Goal: Check status: Check status

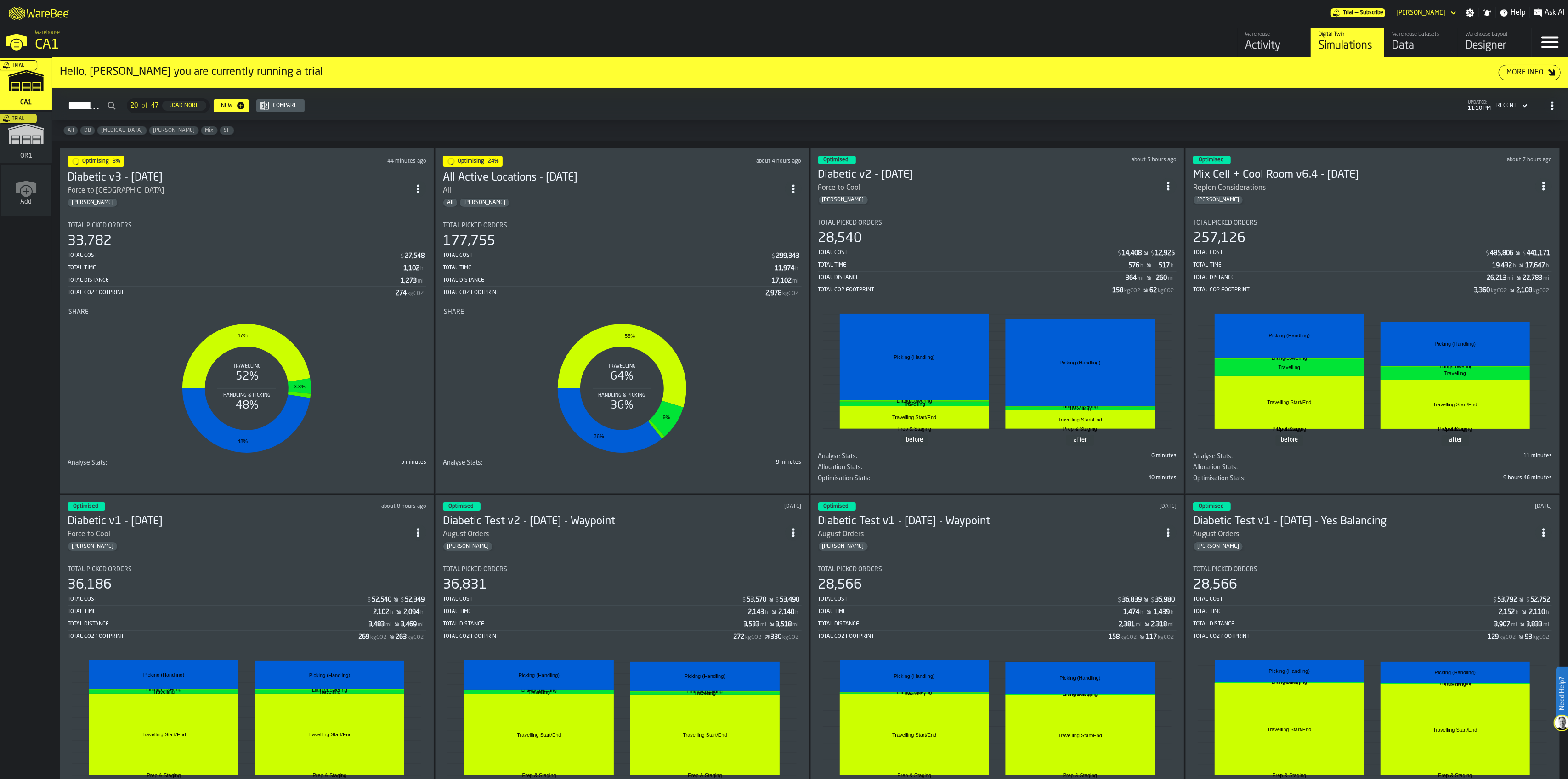
click at [303, 285] on div "Total Cost $ 27,548 Total Time 1,102 h Total Distance 1,273 mi Total CO2 Footpr…" at bounding box center [247, 274] width 359 height 50
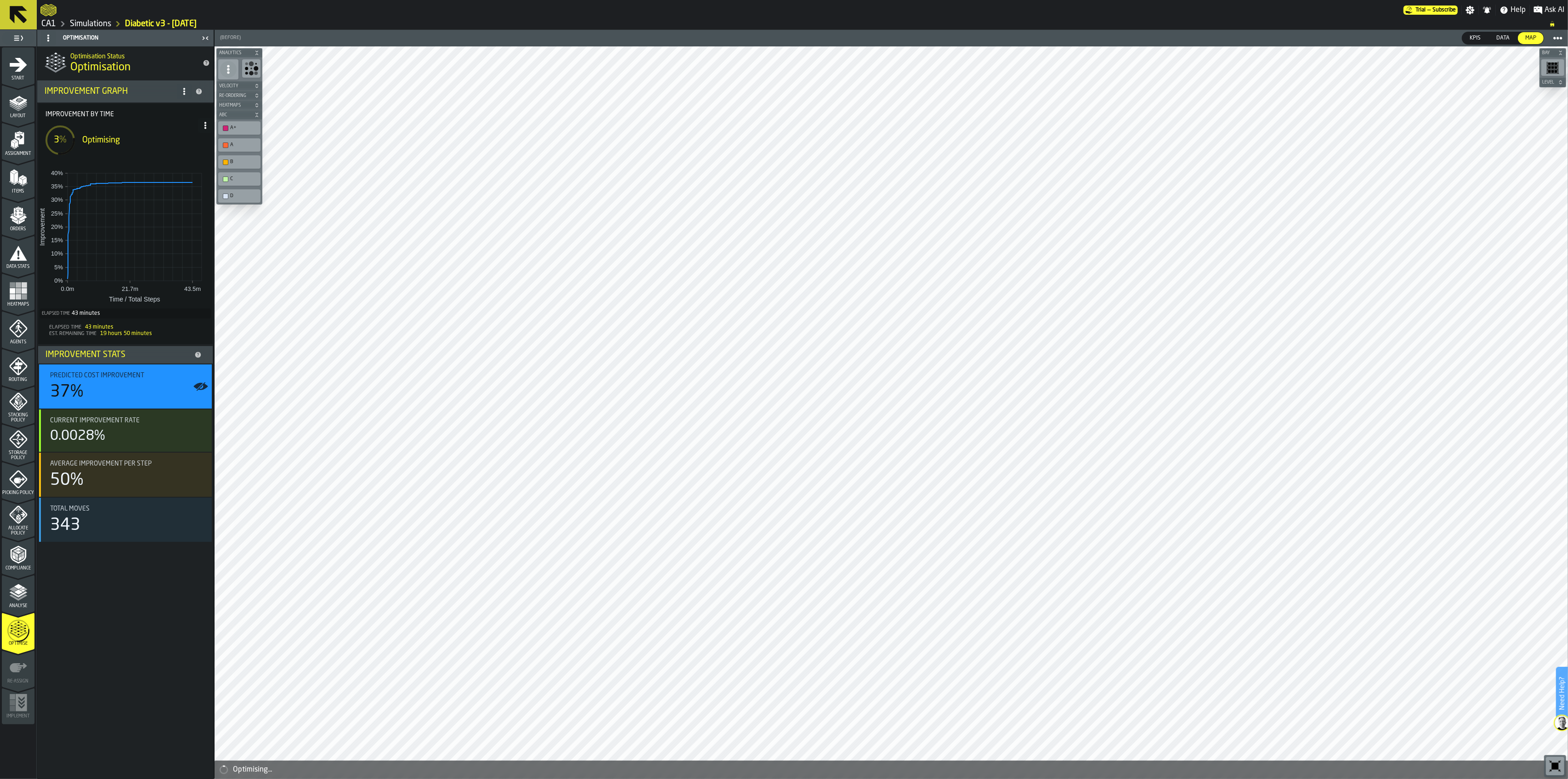
click at [44, 28] on link "CA1" at bounding box center [48, 24] width 14 height 11
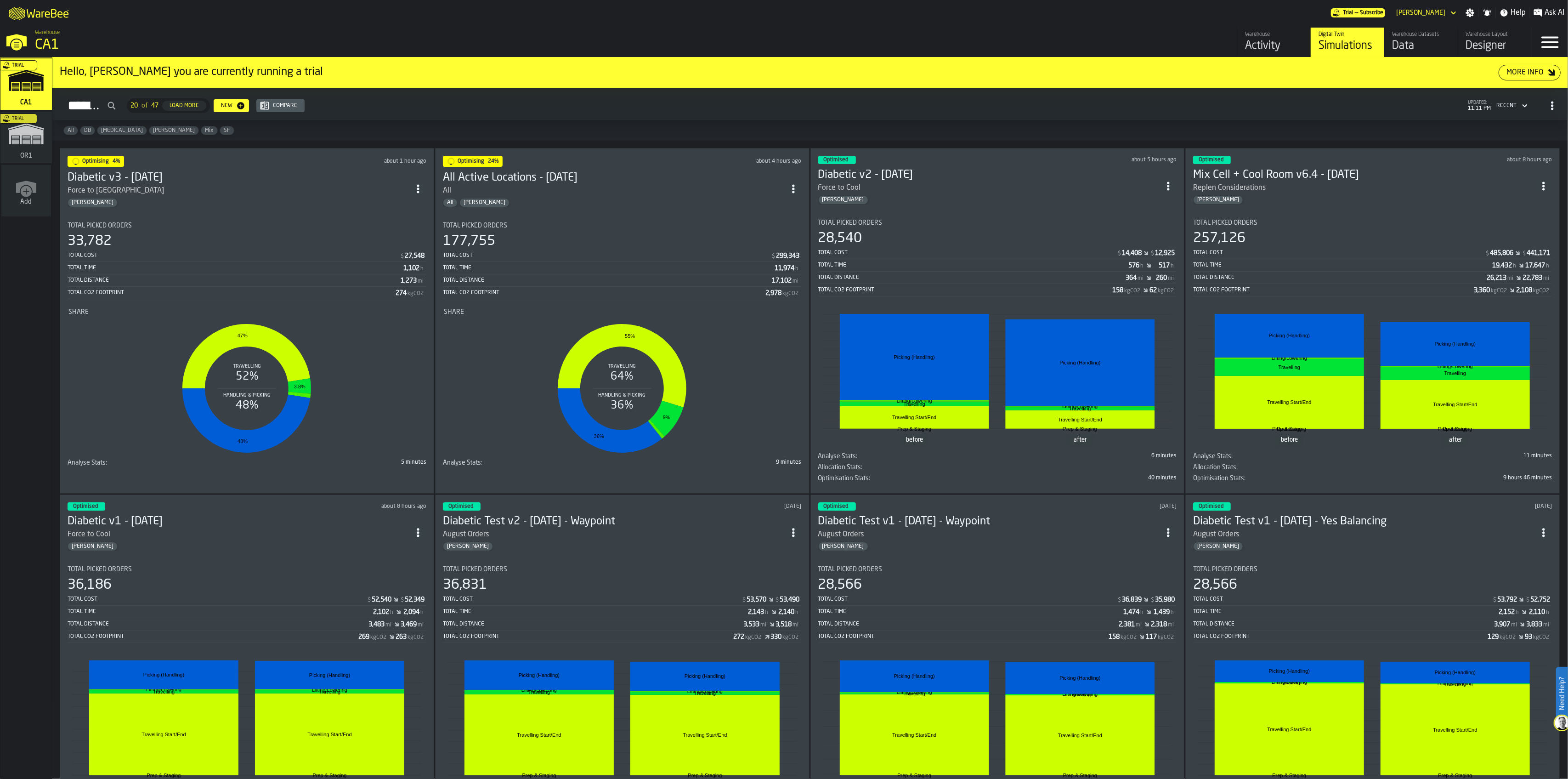
click at [507, 198] on div "All [PERSON_NAME]" at bounding box center [614, 202] width 343 height 10
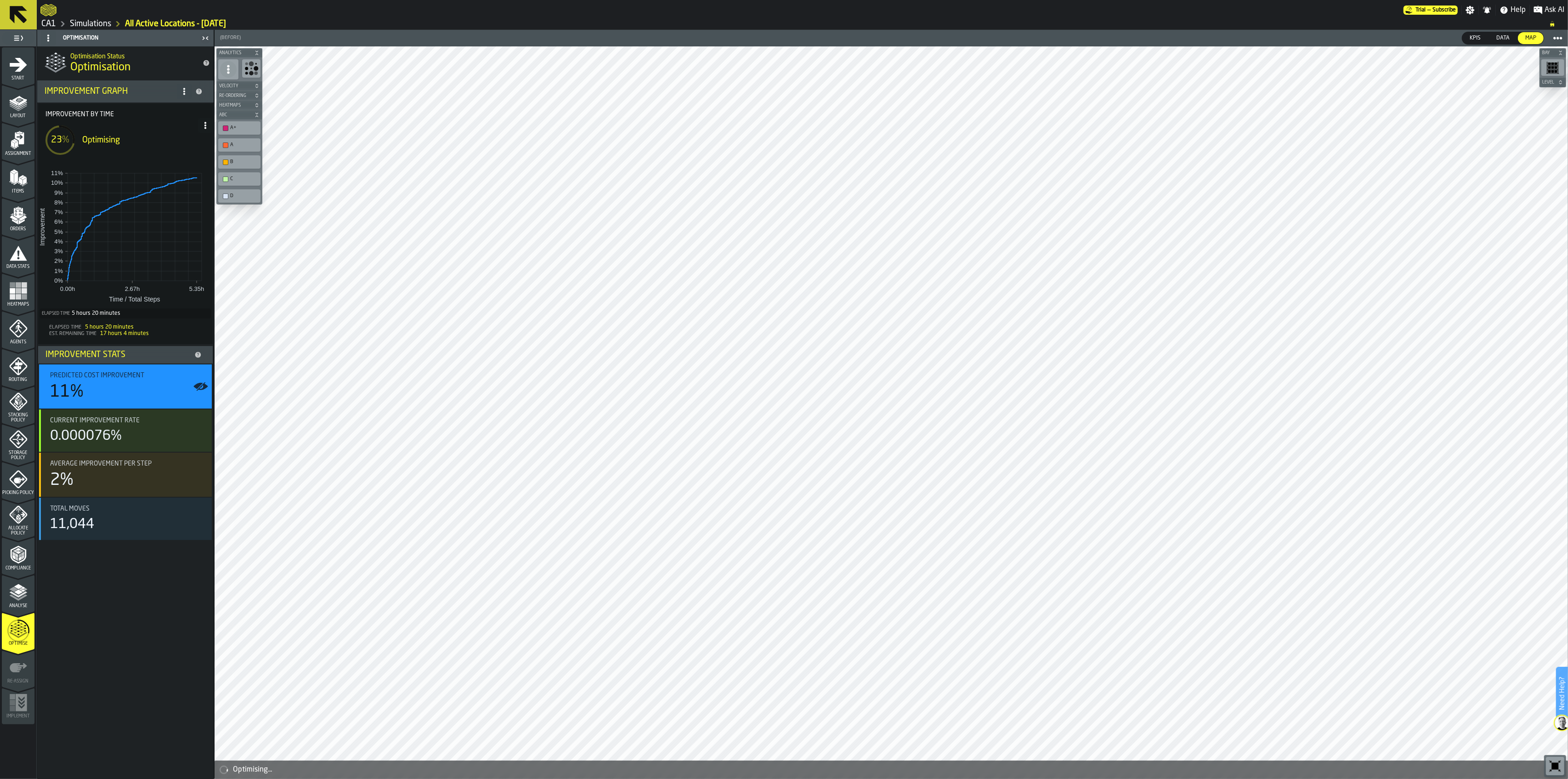
click at [50, 23] on link "CA1" at bounding box center [48, 24] width 14 height 11
